Goal: Browse casually: Explore the website without a specific task or goal

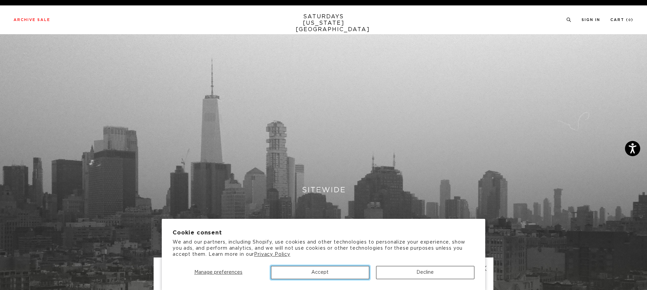
click at [339, 274] on button "Accept" at bounding box center [320, 272] width 98 height 13
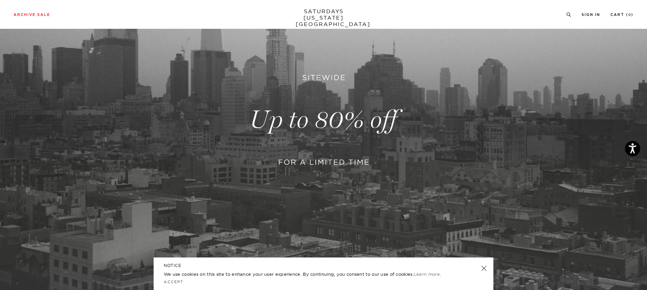
scroll to position [226, 0]
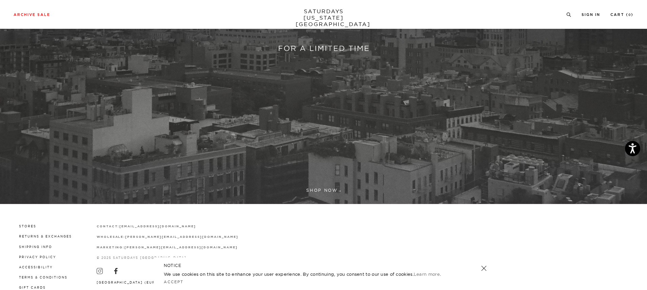
click at [312, 189] on link at bounding box center [323, 6] width 647 height 396
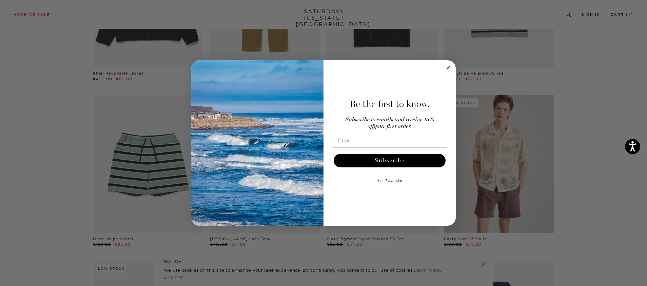
scroll to position [178, 0]
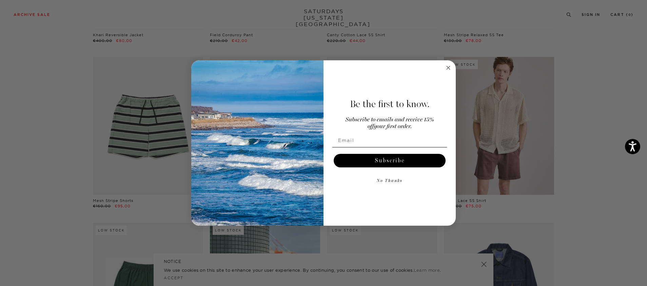
click at [450, 66] on circle "Close dialog" at bounding box center [449, 68] width 8 height 8
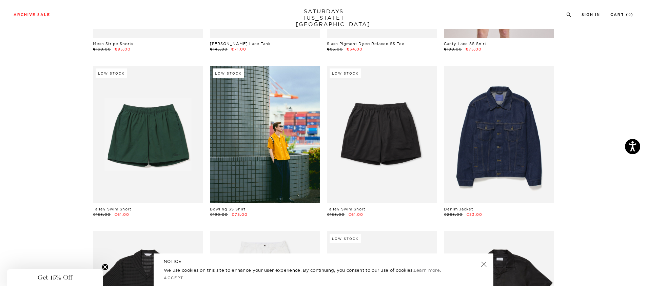
scroll to position [0, 0]
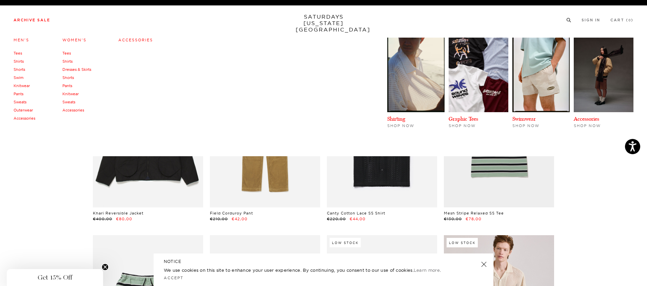
click at [131, 41] on link "Accessories" at bounding box center [135, 40] width 35 height 5
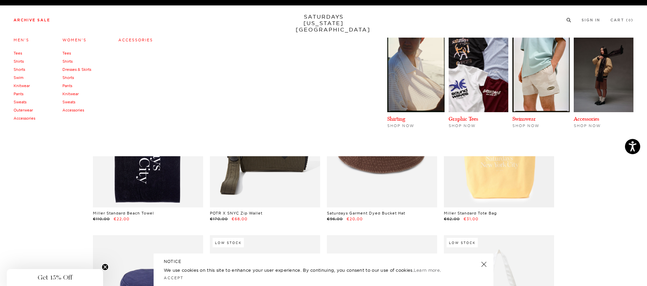
click at [20, 19] on link "Archive Sale" at bounding box center [32, 20] width 37 height 4
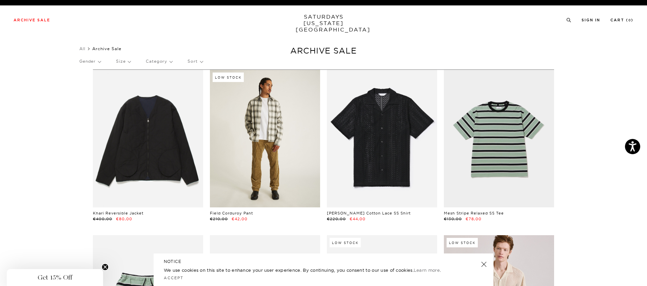
click link
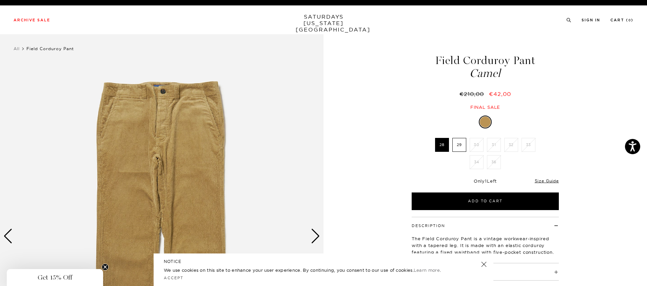
click at [484, 120] on div at bounding box center [485, 122] width 11 height 11
click at [315, 231] on div "Next slide" at bounding box center [315, 236] width 9 height 15
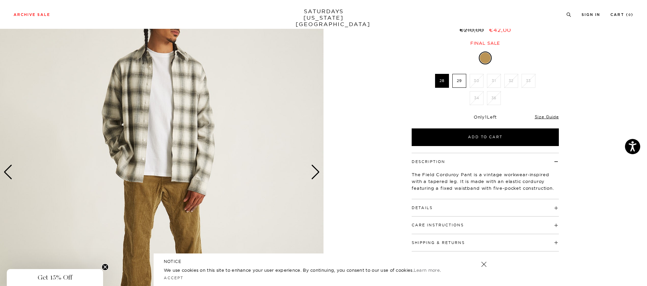
scroll to position [140, 0]
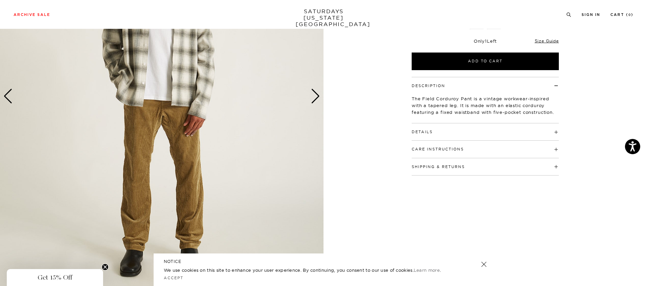
click at [316, 97] on div "Next slide" at bounding box center [315, 96] width 9 height 15
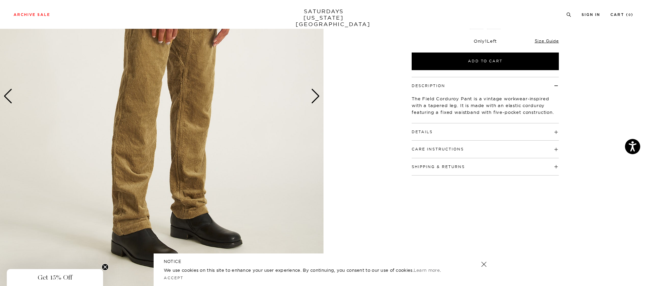
click at [316, 97] on div "Next slide" at bounding box center [315, 96] width 9 height 15
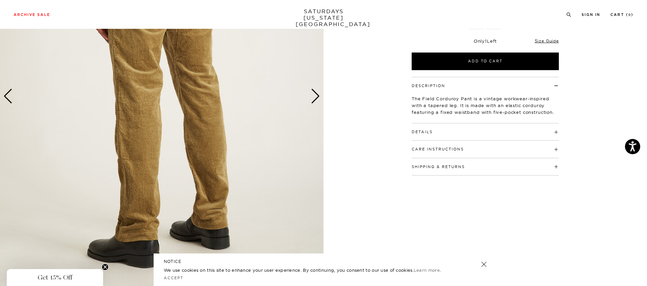
click at [316, 97] on div "Next slide" at bounding box center [315, 96] width 9 height 15
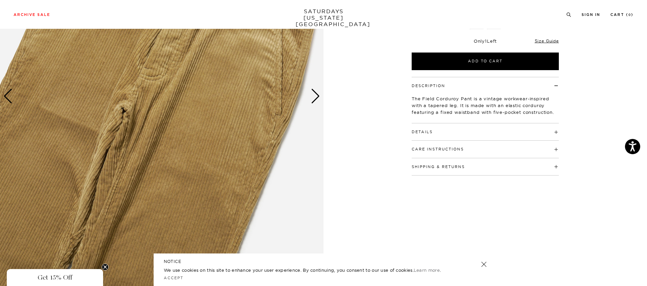
click at [316, 97] on div "Next slide" at bounding box center [315, 96] width 9 height 15
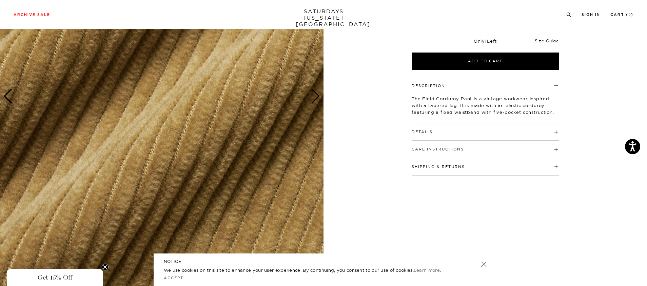
click at [316, 97] on div "Next slide" at bounding box center [315, 96] width 9 height 15
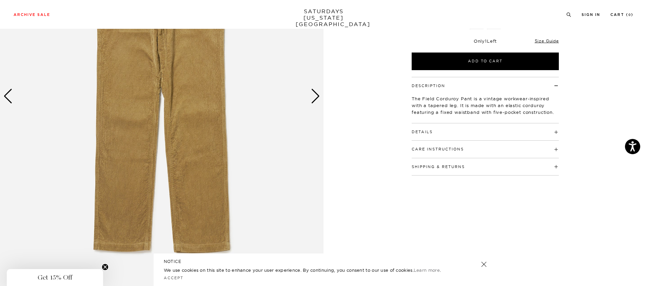
click at [316, 97] on div "Next slide" at bounding box center [315, 96] width 9 height 15
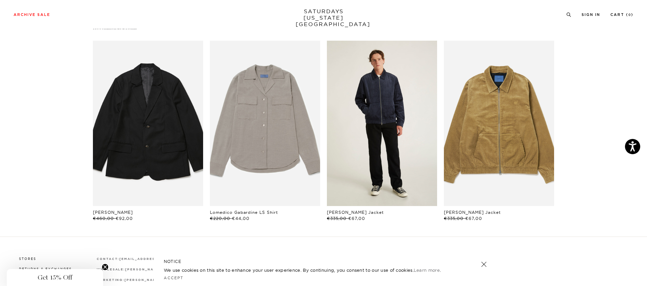
scroll to position [460, 0]
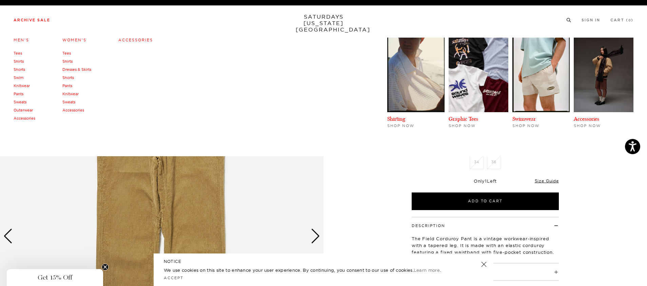
click at [21, 100] on link "Sweats" at bounding box center [20, 102] width 13 height 5
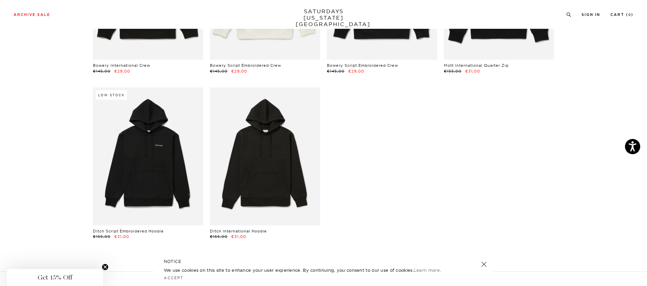
scroll to position [1244, 0]
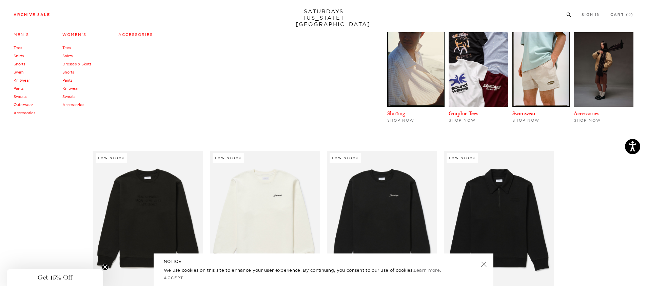
click at [31, 107] on link "Outerwear" at bounding box center [23, 104] width 19 height 5
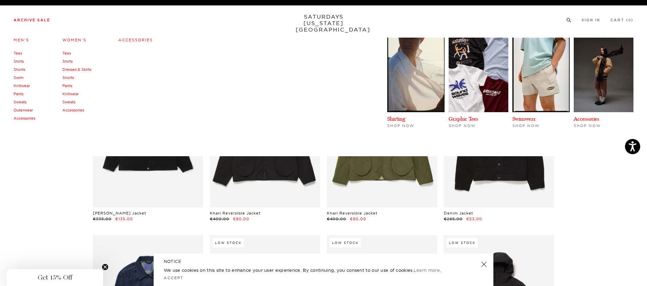
click at [20, 54] on link "Tees" at bounding box center [18, 53] width 8 height 5
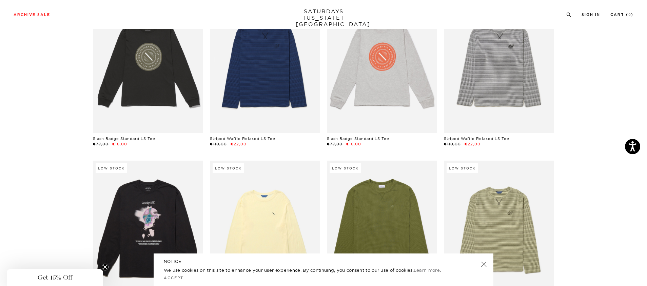
scroll to position [683, 0]
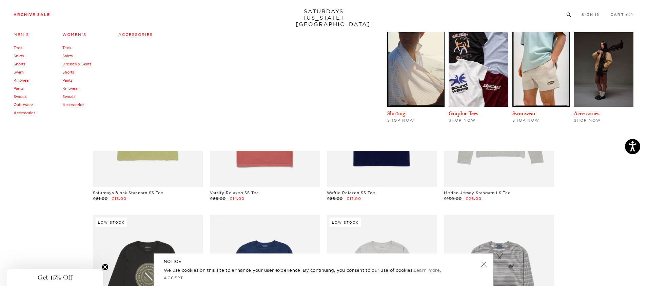
click at [19, 56] on link "Shirts" at bounding box center [19, 56] width 10 height 5
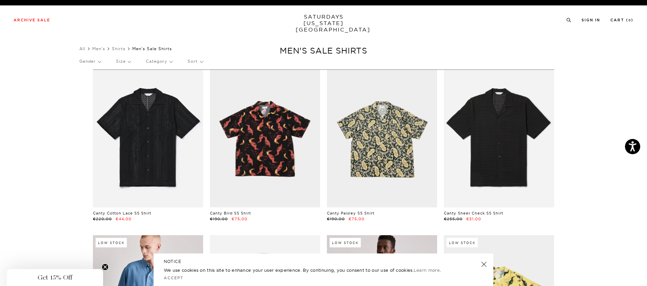
click at [334, 22] on link "SATURDAYS [US_STATE][GEOGRAPHIC_DATA]" at bounding box center [324, 23] width 56 height 19
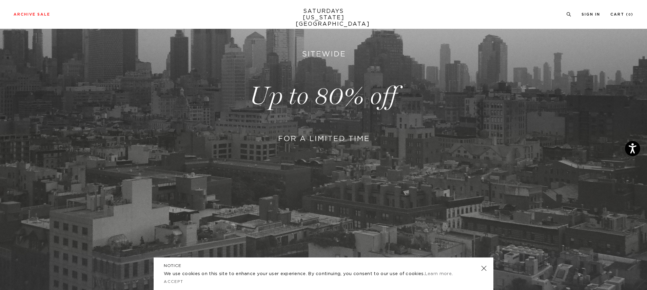
scroll to position [245, 0]
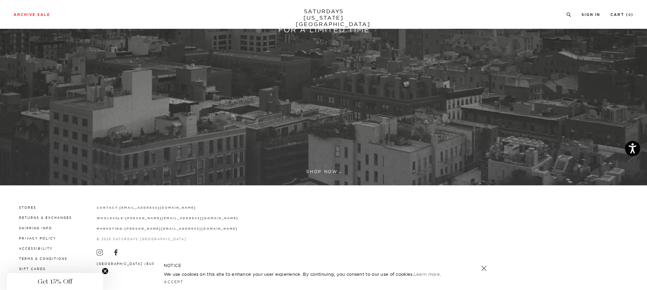
click at [488, 270] on div "NOTICE We use cookies on this site to enhance your user experience. By continui…" at bounding box center [324, 274] width 340 height 33
click at [485, 270] on link at bounding box center [483, 268] width 9 height 9
